Goal: Find specific page/section: Find specific page/section

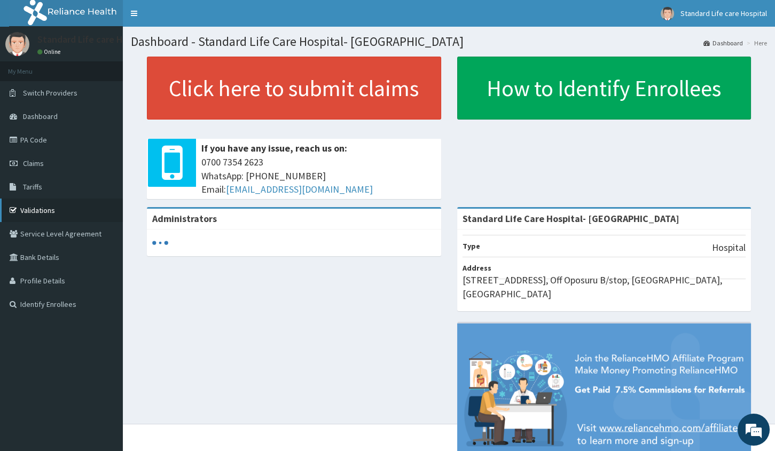
click at [43, 209] on link "Validations" at bounding box center [61, 211] width 123 height 24
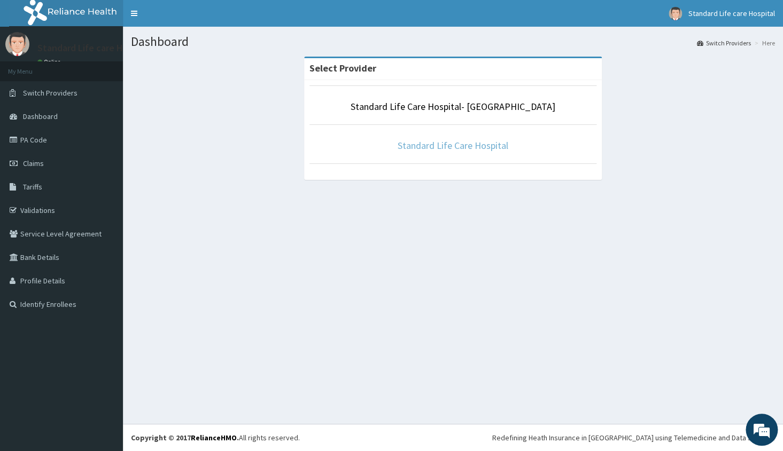
click at [437, 145] on link "Standard Life Care Hospital" at bounding box center [453, 145] width 111 height 12
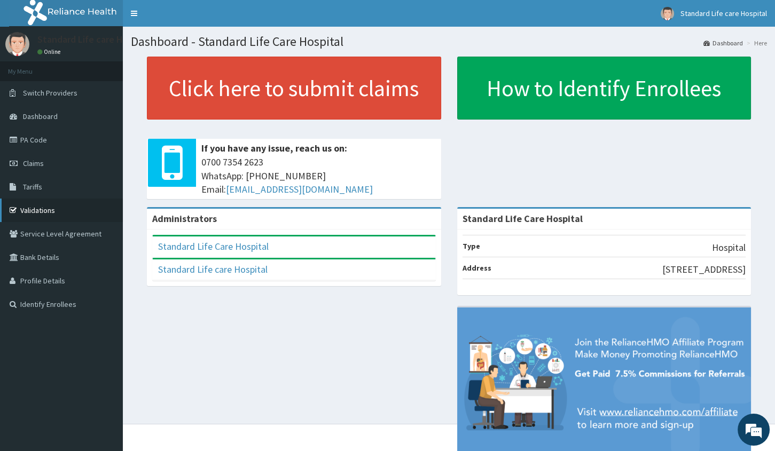
click at [36, 204] on link "Validations" at bounding box center [61, 211] width 123 height 24
